Goal: Transaction & Acquisition: Register for event/course

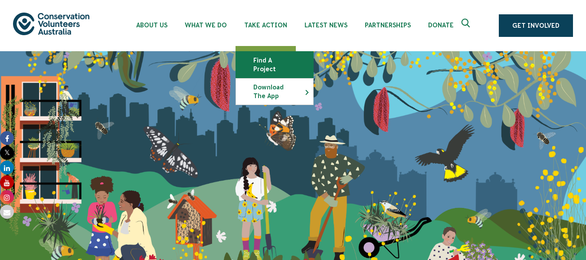
click at [279, 57] on link "Find a project" at bounding box center [274, 65] width 77 height 26
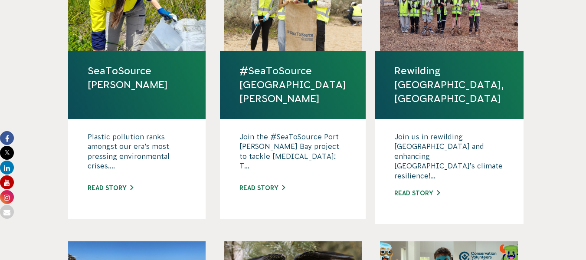
scroll to position [599, 0]
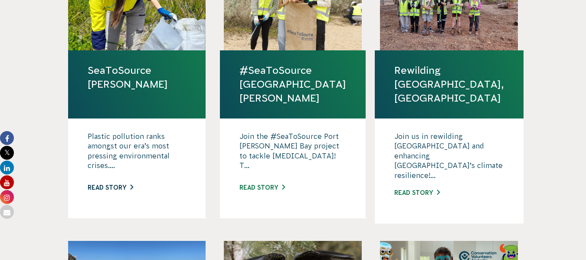
click at [107, 184] on link "Read story" at bounding box center [111, 187] width 46 height 7
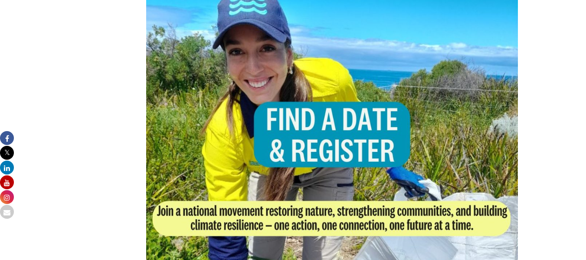
scroll to position [705, 0]
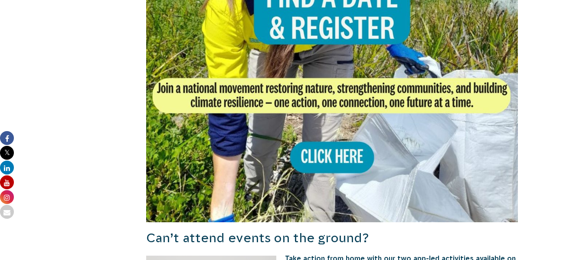
click at [325, 153] on img at bounding box center [332, 36] width 372 height 372
